Goal: Task Accomplishment & Management: Use online tool/utility

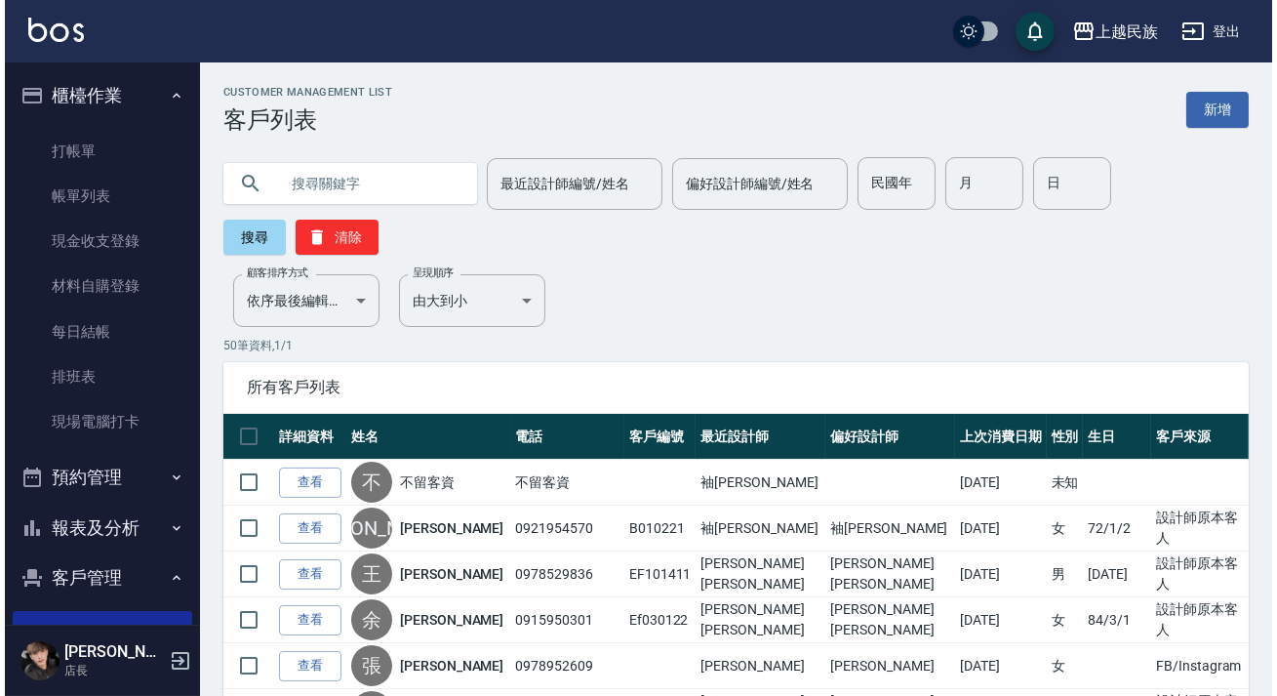
scroll to position [88, 0]
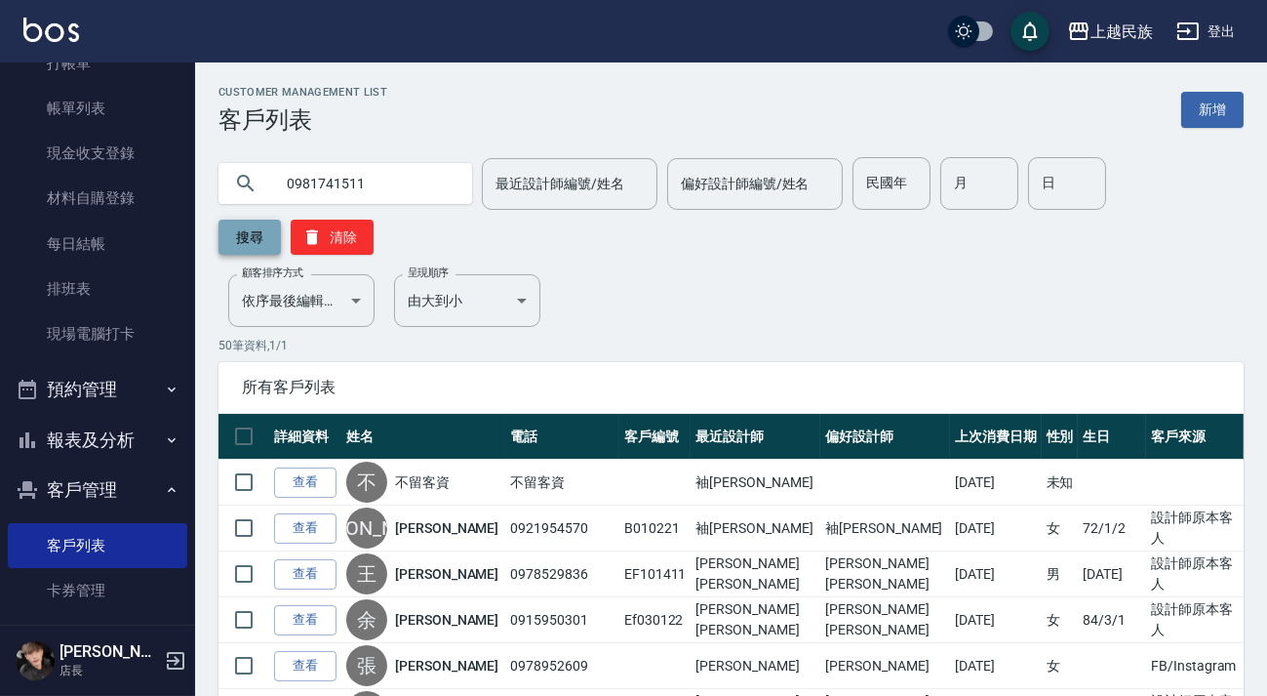
type input "0981741511"
click at [259, 230] on button "搜尋" at bounding box center [250, 237] width 62 height 35
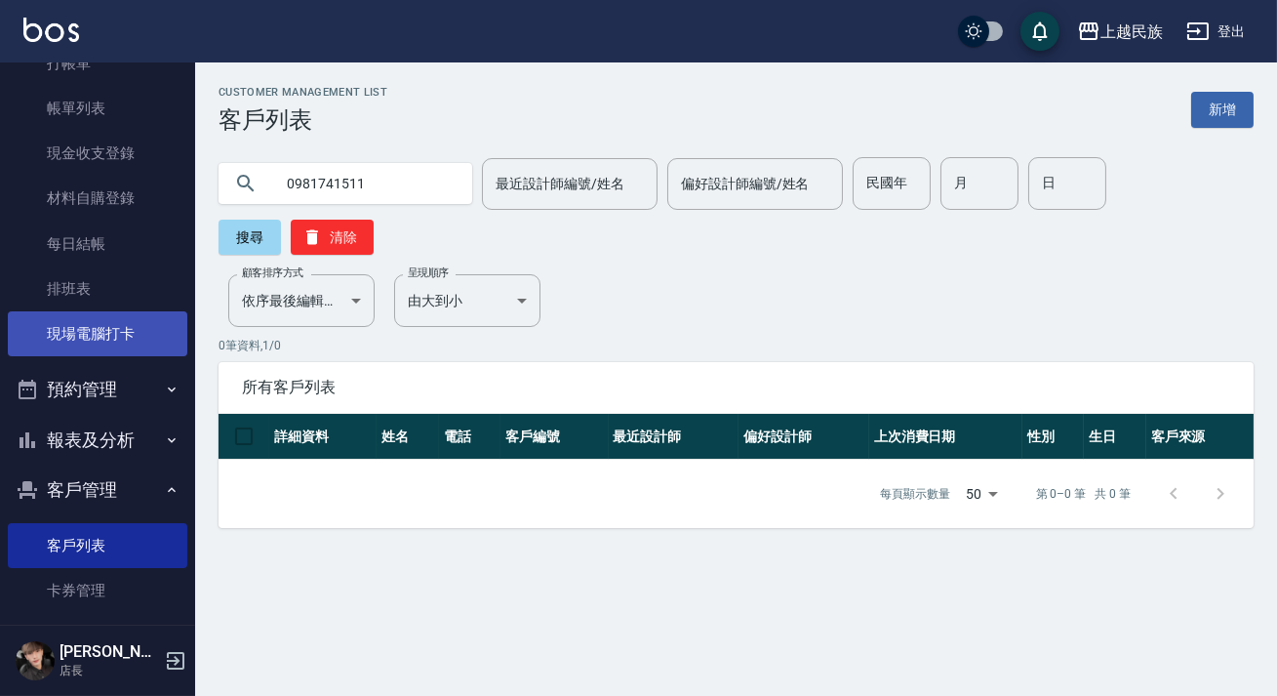
click at [121, 343] on link "現場電腦打卡" at bounding box center [98, 333] width 180 height 45
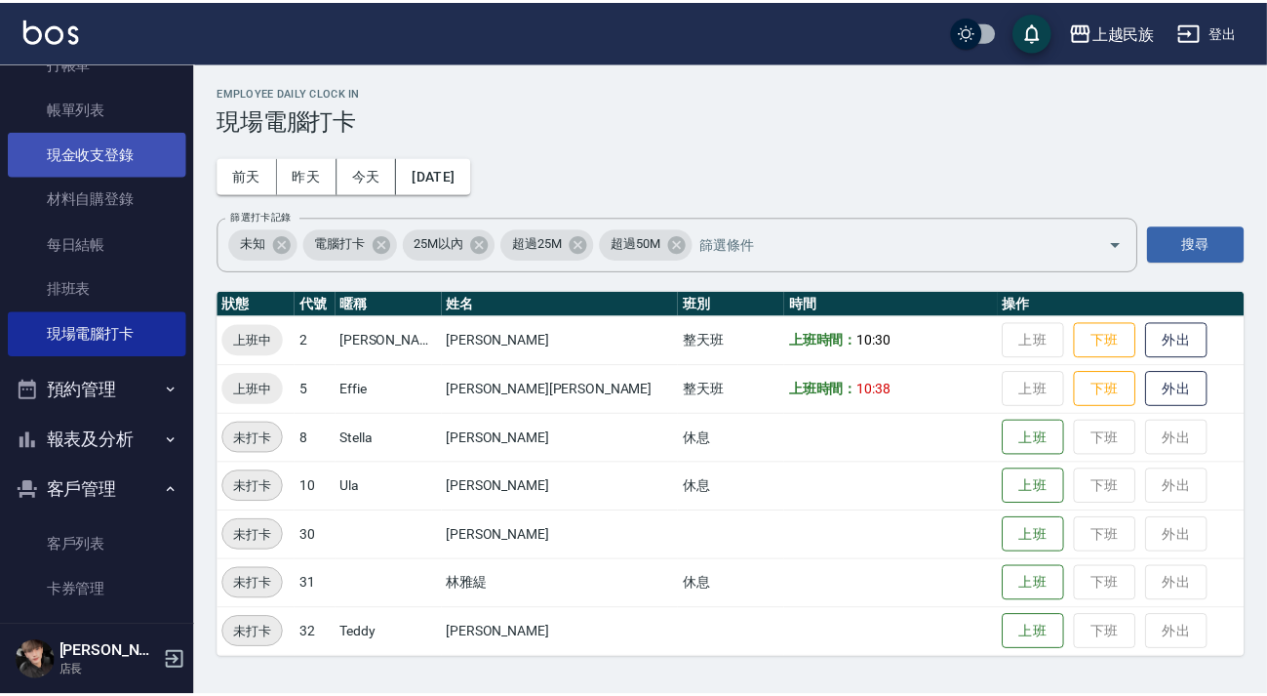
scroll to position [0, 0]
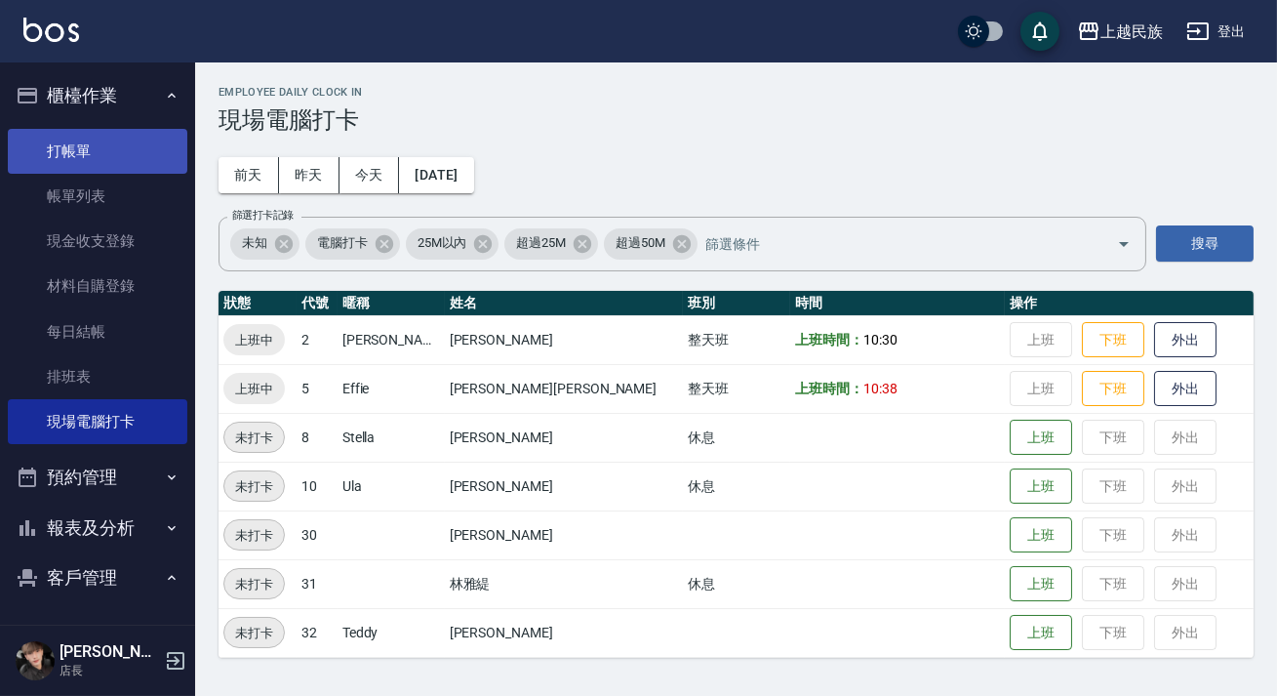
click at [98, 165] on link "打帳單" at bounding box center [98, 151] width 180 height 45
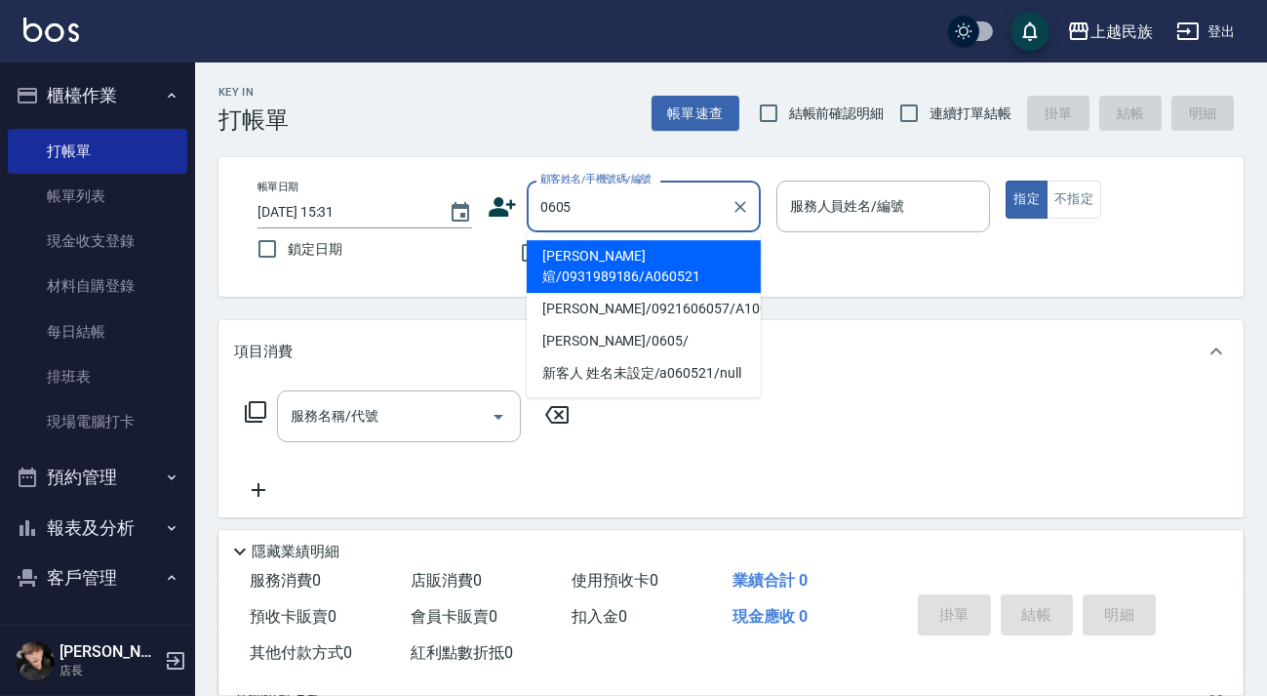
click at [621, 259] on li "[PERSON_NAME]媗/0931989186/A060521" at bounding box center [644, 266] width 234 height 53
type input "[PERSON_NAME]媗/0931989186/A060521"
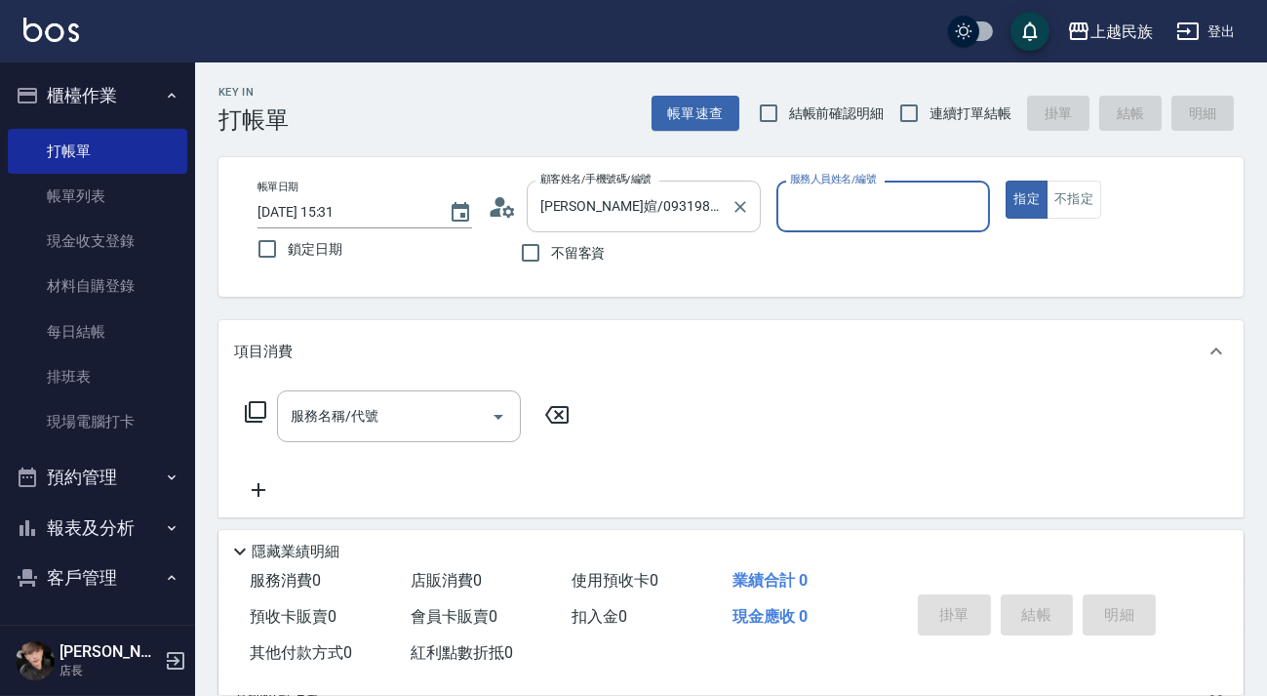
type input "[PERSON_NAME]-2"
click at [507, 217] on icon at bounding box center [502, 206] width 29 height 29
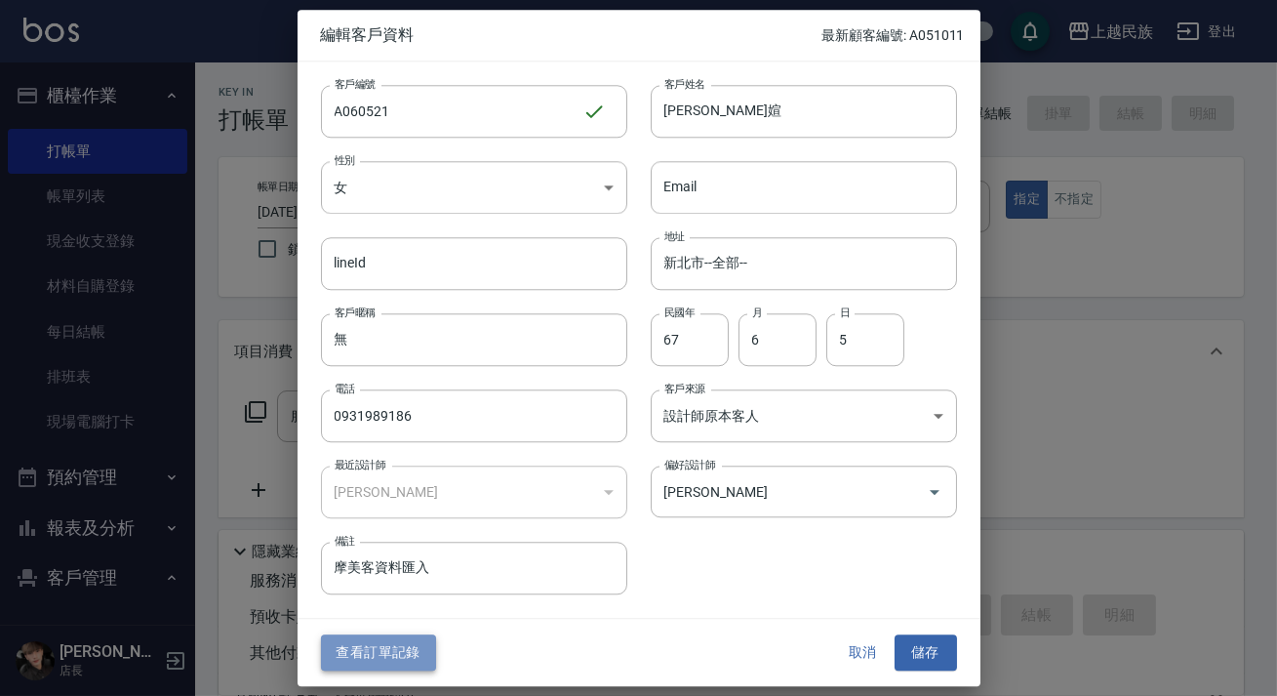
click at [416, 662] on button "查看訂單記錄" at bounding box center [378, 653] width 115 height 36
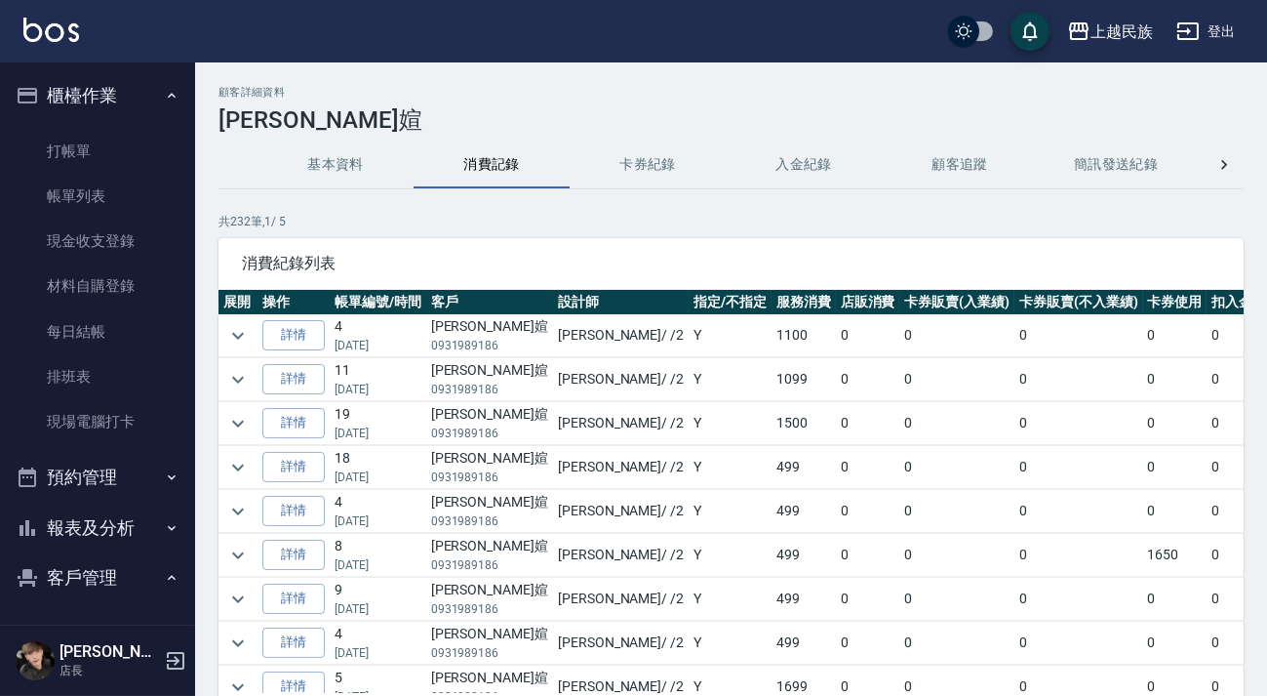
scroll to position [88, 0]
click at [243, 507] on icon "expand row" at bounding box center [237, 511] width 23 height 23
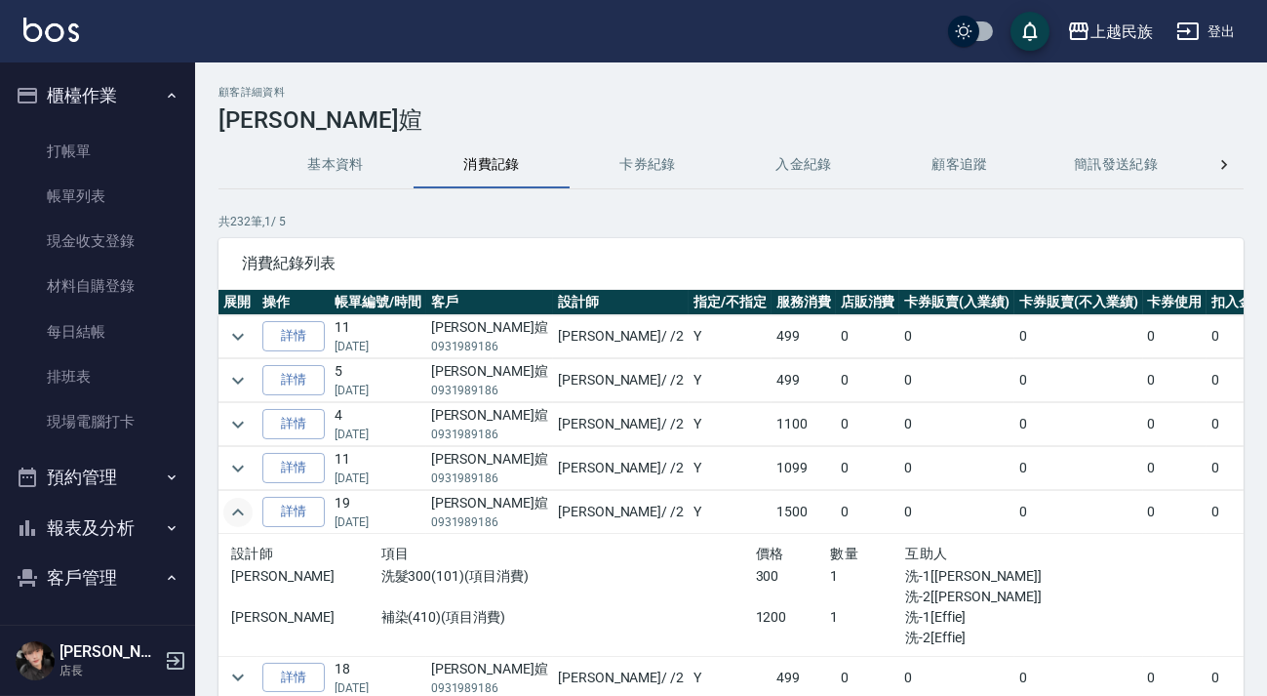
scroll to position [177, 0]
